Goal: Book appointment/travel/reservation

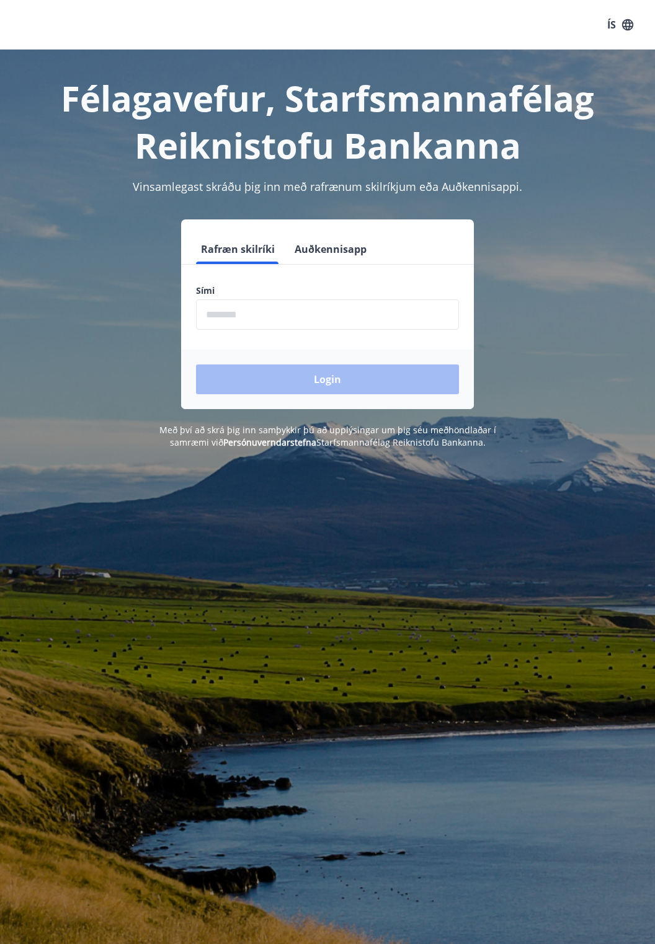
click at [234, 316] on input "phone" at bounding box center [327, 314] width 263 height 30
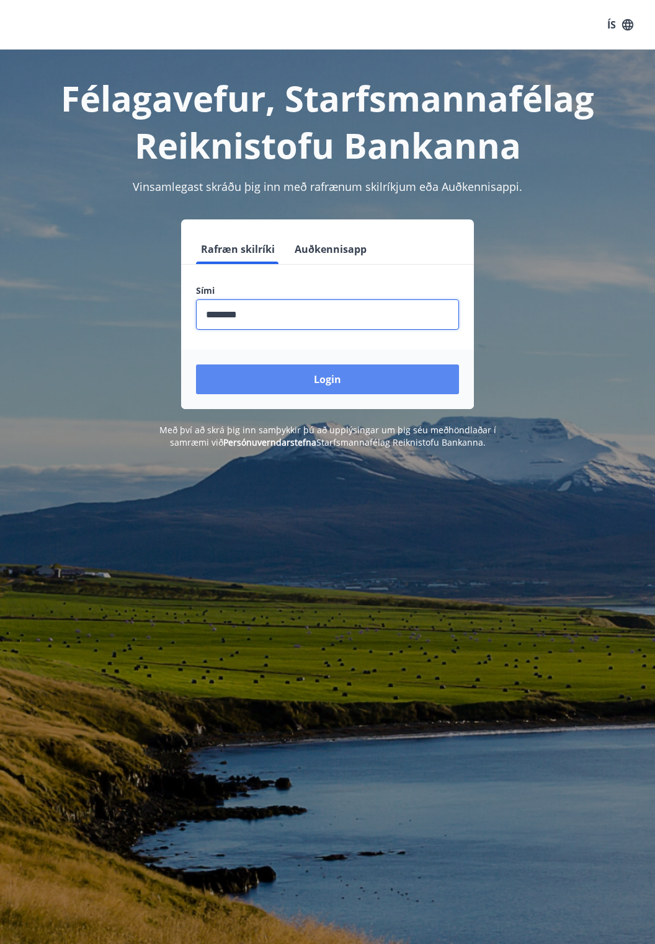
type input "********"
click at [362, 386] on button "Login" at bounding box center [327, 380] width 263 height 30
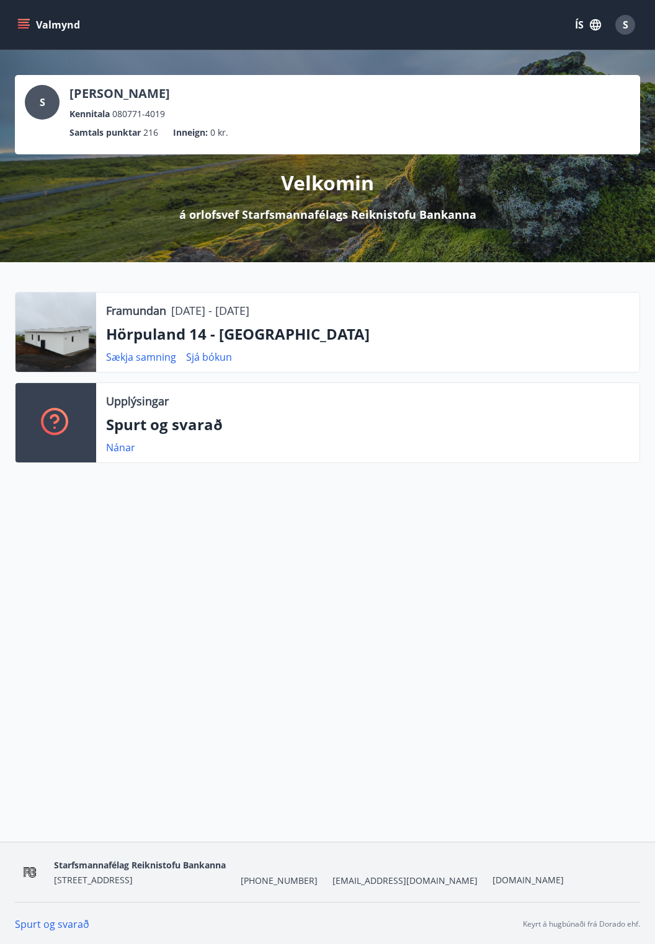
click at [81, 352] on div at bounding box center [56, 332] width 81 height 79
click at [264, 344] on p "Hörpuland 14 - [GEOGRAPHIC_DATA]" at bounding box center [367, 334] width 523 height 21
click at [265, 337] on p "Hörpuland 14 - [GEOGRAPHIC_DATA]" at bounding box center [367, 334] width 523 height 21
click at [72, 340] on div at bounding box center [56, 332] width 81 height 79
click at [67, 322] on div at bounding box center [56, 332] width 81 height 79
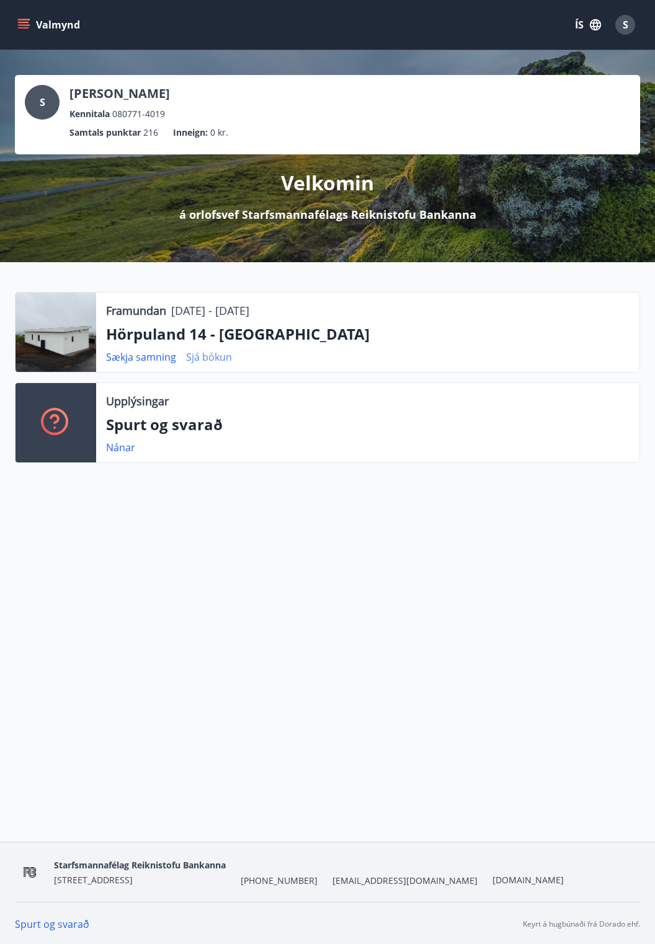
click at [227, 357] on link "Sjá bókun" at bounding box center [209, 357] width 46 height 14
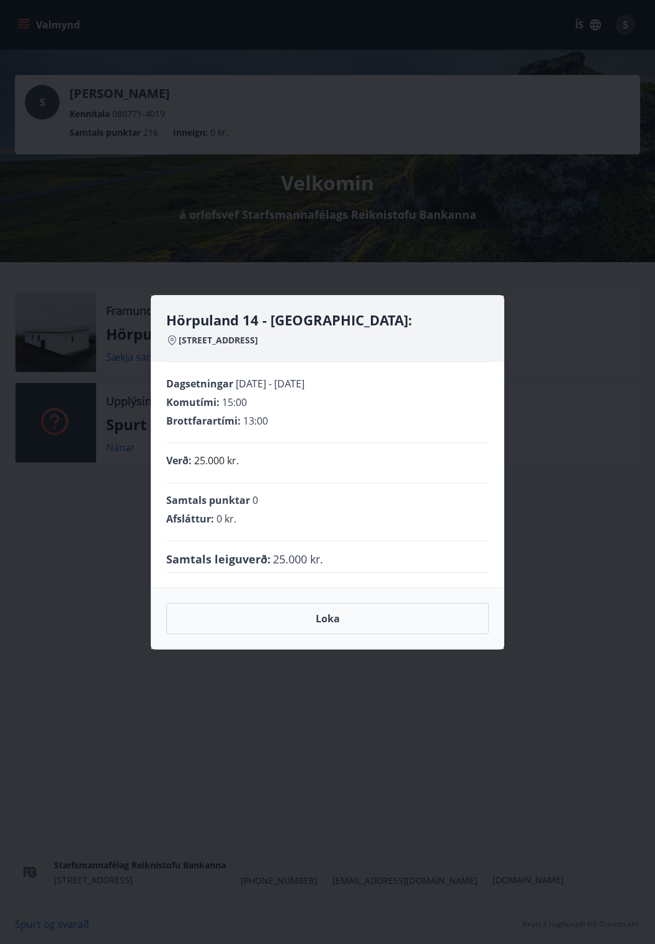
click at [552, 440] on div "Hörpuland 14 - Akureyri: Hörpuland 14 6001 Akureyri Dagsetningar 12.09.2025 - 1…" at bounding box center [327, 472] width 655 height 944
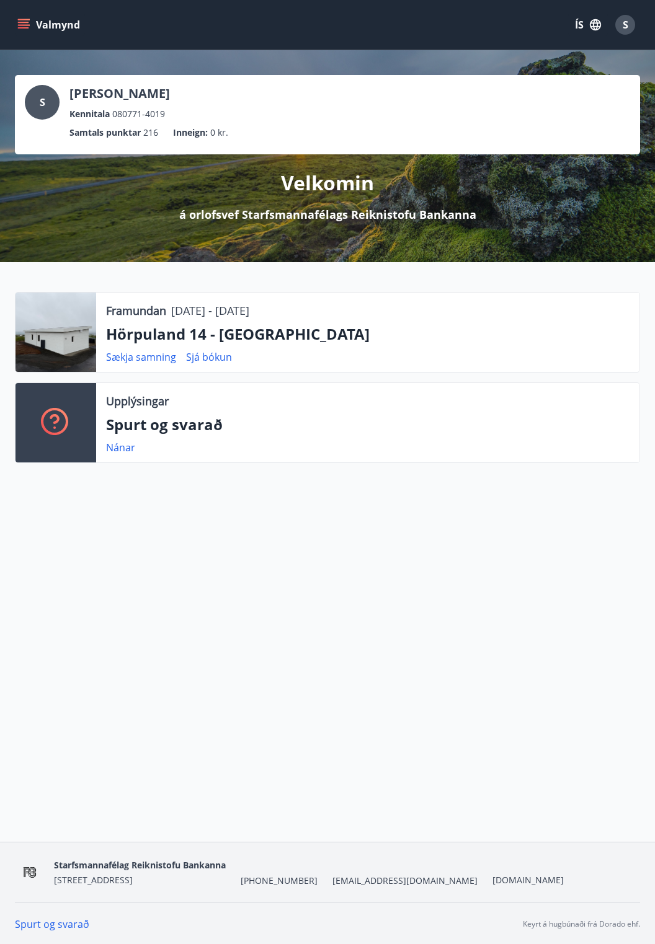
click at [30, 20] on button "Valmynd" at bounding box center [50, 25] width 70 height 22
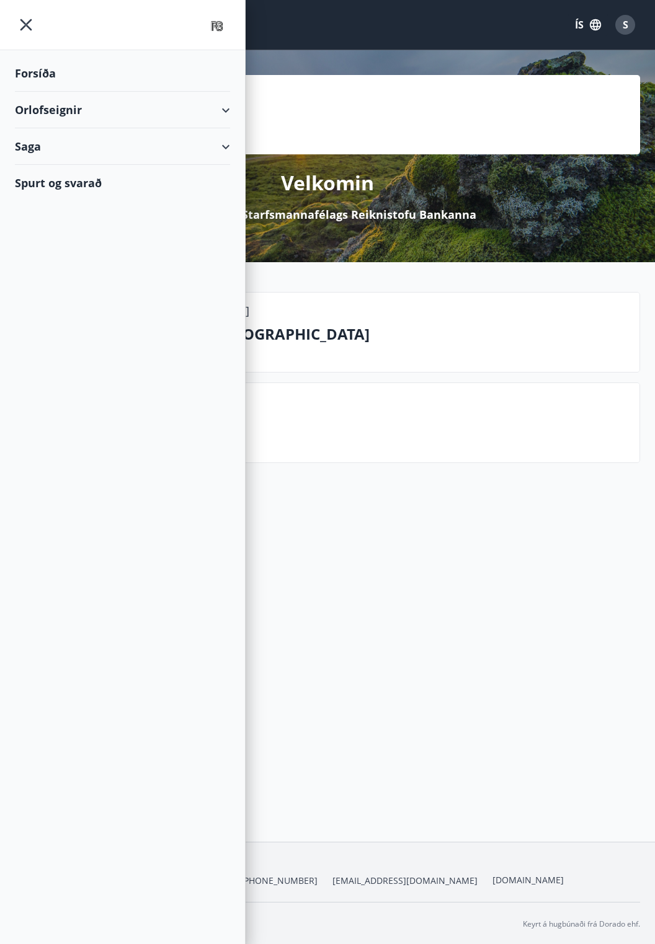
click at [91, 103] on div "Orlofseignir" at bounding box center [122, 110] width 215 height 37
click at [71, 142] on div "Framboð" at bounding box center [122, 141] width 195 height 26
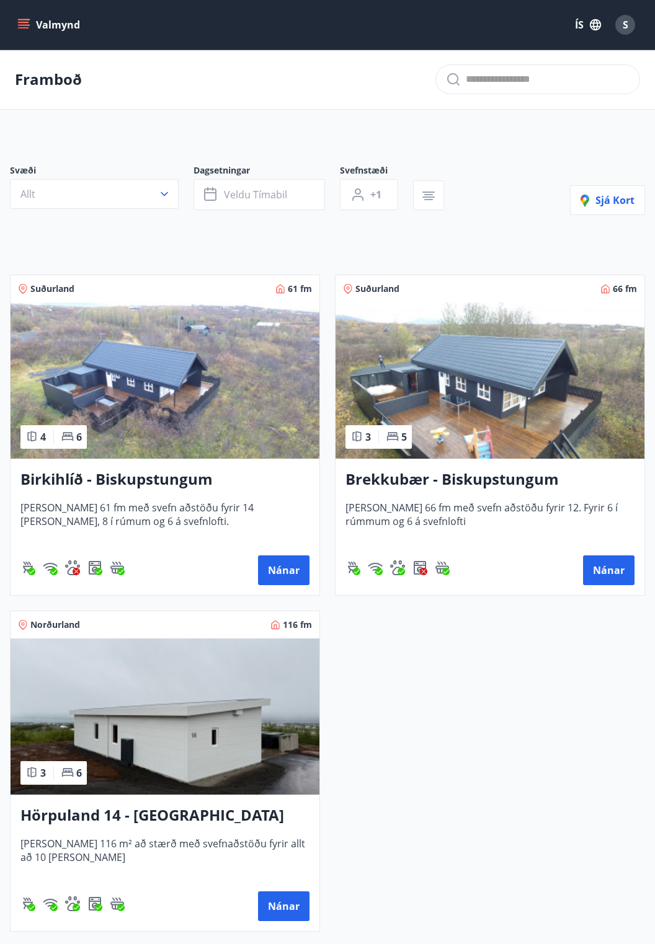
click at [164, 731] on img at bounding box center [165, 717] width 309 height 156
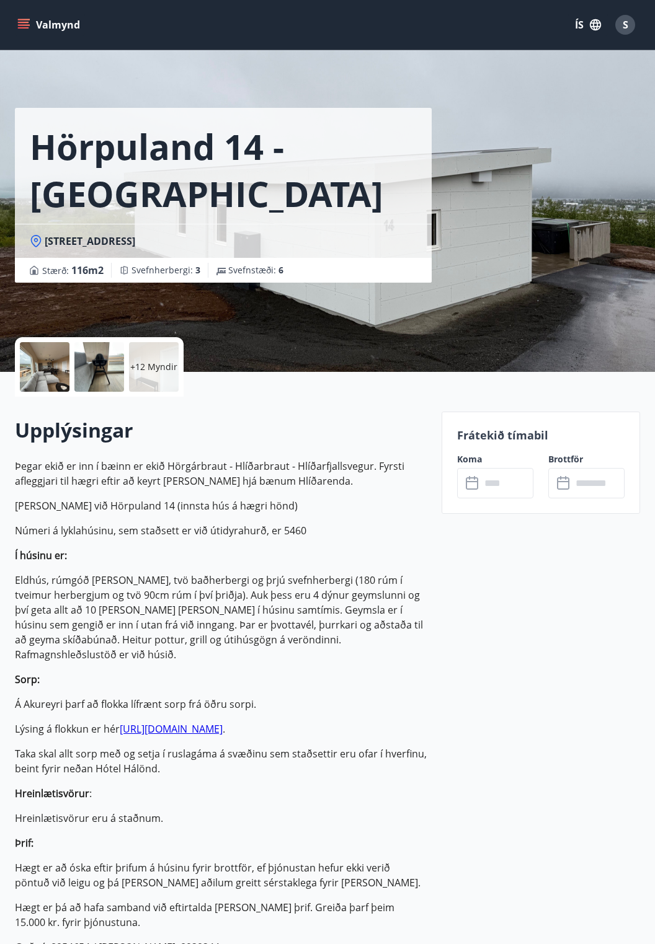
click at [53, 382] on div at bounding box center [45, 367] width 50 height 50
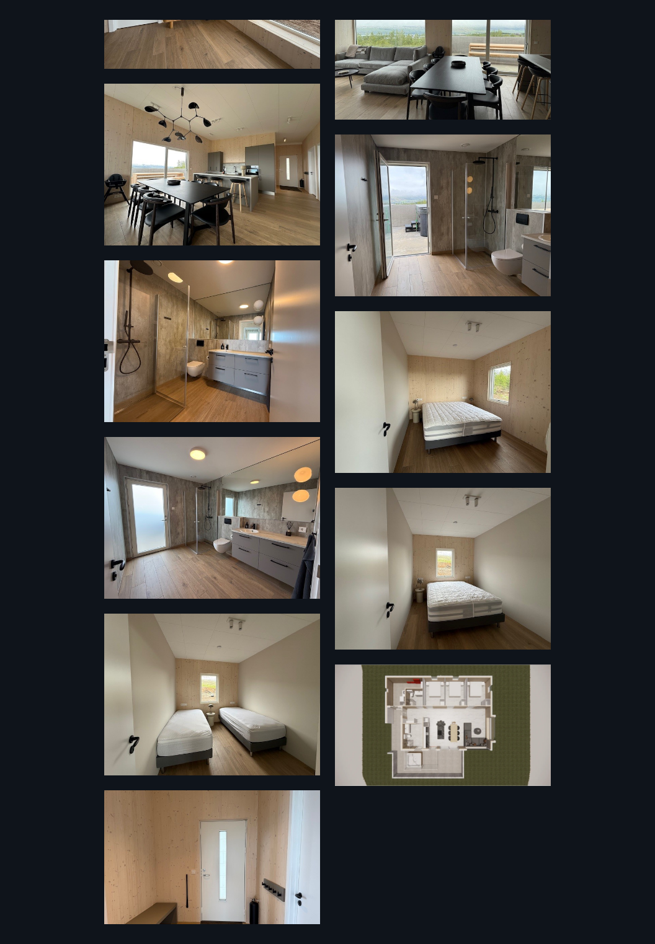
scroll to position [849, 0]
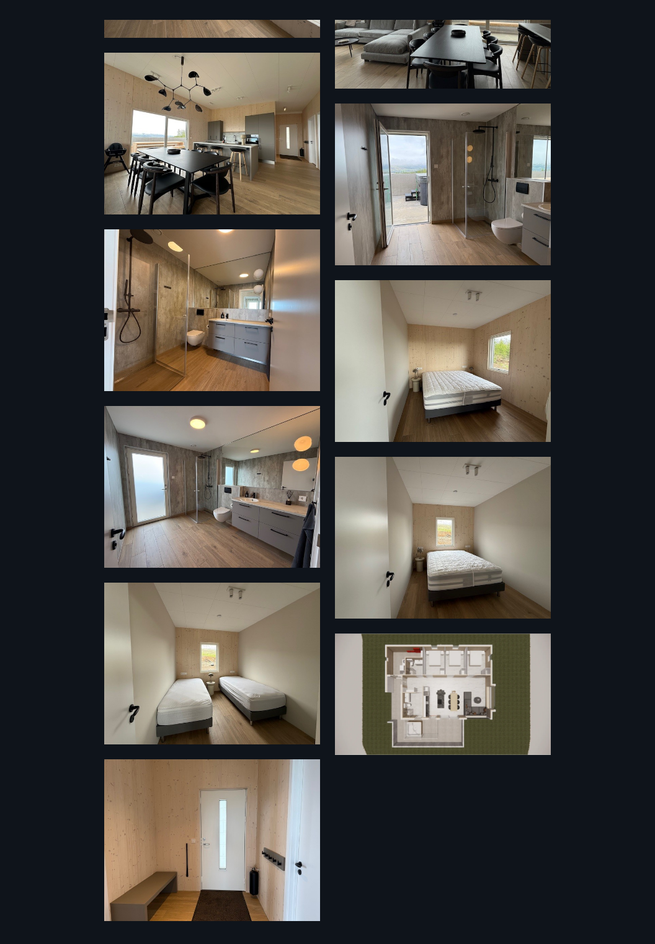
click at [479, 661] on img at bounding box center [443, 695] width 216 height 122
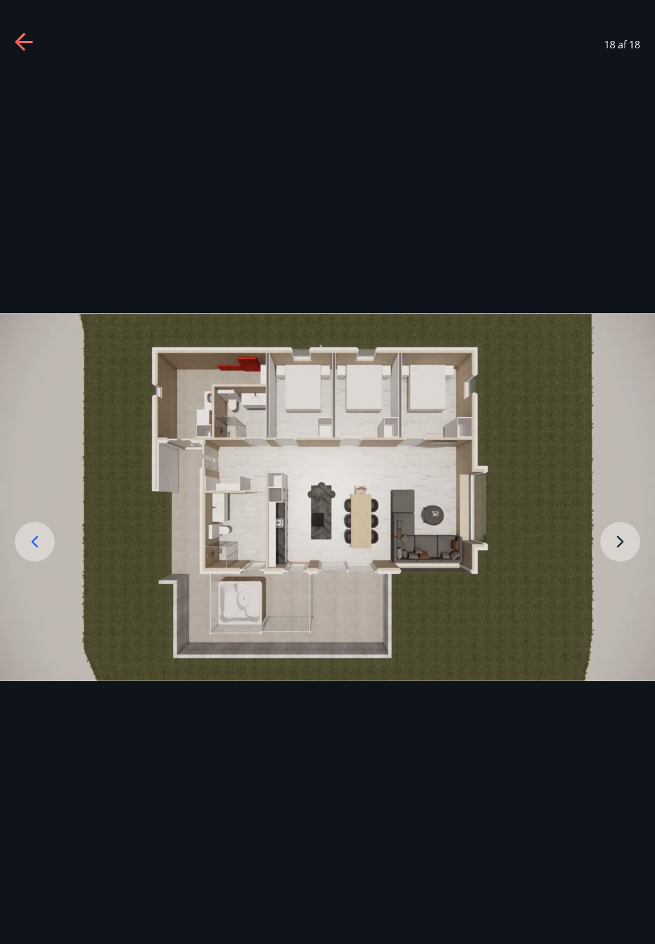
click at [652, 490] on img at bounding box center [327, 497] width 655 height 368
